Goal: Task Accomplishment & Management: Manage account settings

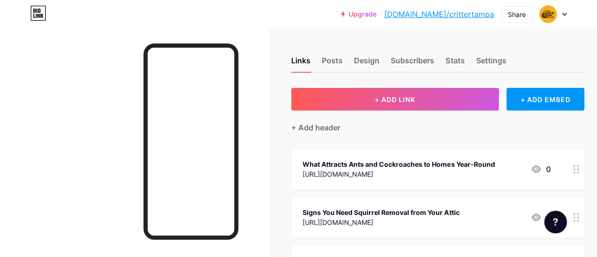
click at [494, 172] on div "[URL][DOMAIN_NAME]" at bounding box center [398, 174] width 192 height 10
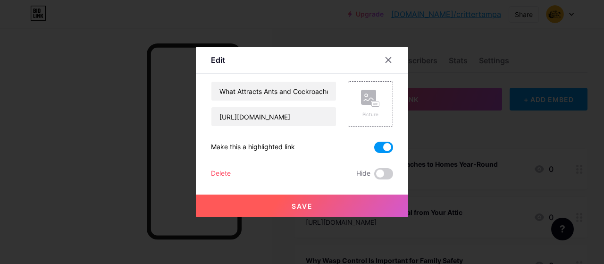
click at [381, 147] on span at bounding box center [383, 147] width 19 height 11
click at [374, 150] on input "checkbox" at bounding box center [374, 150] width 0 height 0
click at [302, 205] on span "Save" at bounding box center [302, 206] width 21 height 8
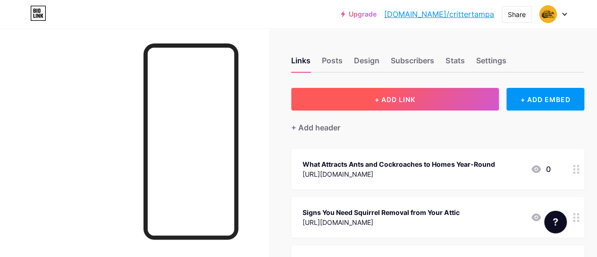
click at [400, 101] on span "+ ADD LINK" at bounding box center [395, 99] width 41 height 8
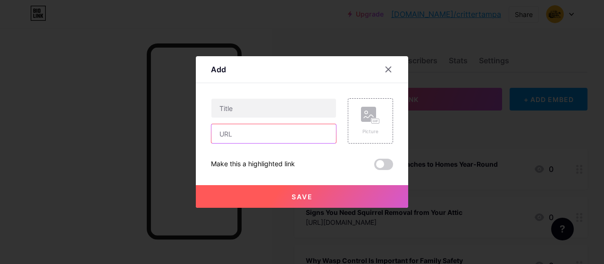
click at [291, 135] on input "text" at bounding box center [273, 133] width 125 height 19
paste input "[URL][DOMAIN_NAME]"
type input "[URL][DOMAIN_NAME]"
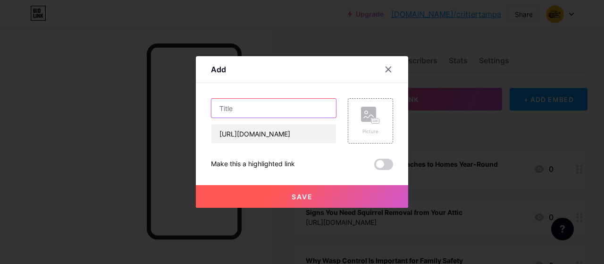
scroll to position [0, 0]
click at [290, 114] on input "text" at bounding box center [273, 108] width 125 height 19
paste input "Why Squirrels Choose Your Attic and How to Keep Them Out"
type input "Why Squirrels Choose Your Attic and How to Keep Them Out"
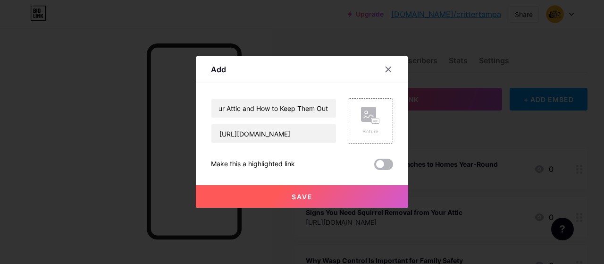
click at [379, 163] on span at bounding box center [383, 164] width 19 height 11
click at [374, 167] on input "checkbox" at bounding box center [374, 167] width 0 height 0
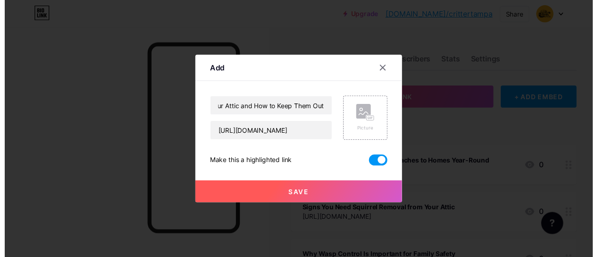
scroll to position [0, 0]
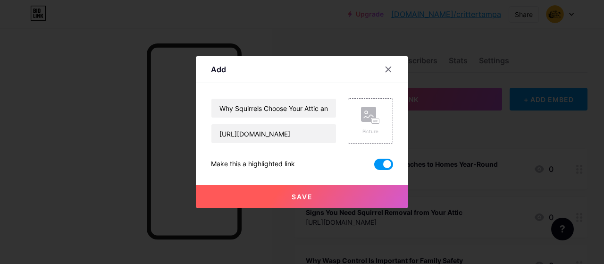
click at [308, 193] on span "Save" at bounding box center [302, 196] width 21 height 8
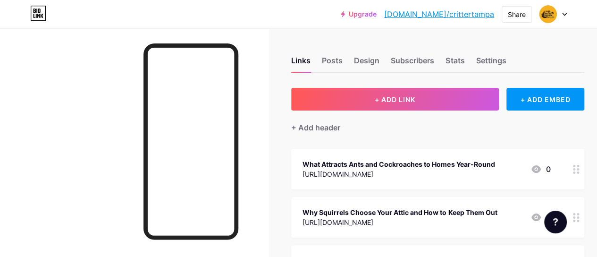
click at [467, 20] on div "Upgrade [DOMAIN_NAME]/critte... [DOMAIN_NAME]/crittertampa" at bounding box center [417, 14] width 153 height 17
click at [466, 12] on link "[DOMAIN_NAME]/crittertampa" at bounding box center [439, 13] width 110 height 11
drag, startPoint x: 499, startPoint y: 222, endPoint x: 498, endPoint y: 181, distance: 41.1
